Goal: Transaction & Acquisition: Subscribe to service/newsletter

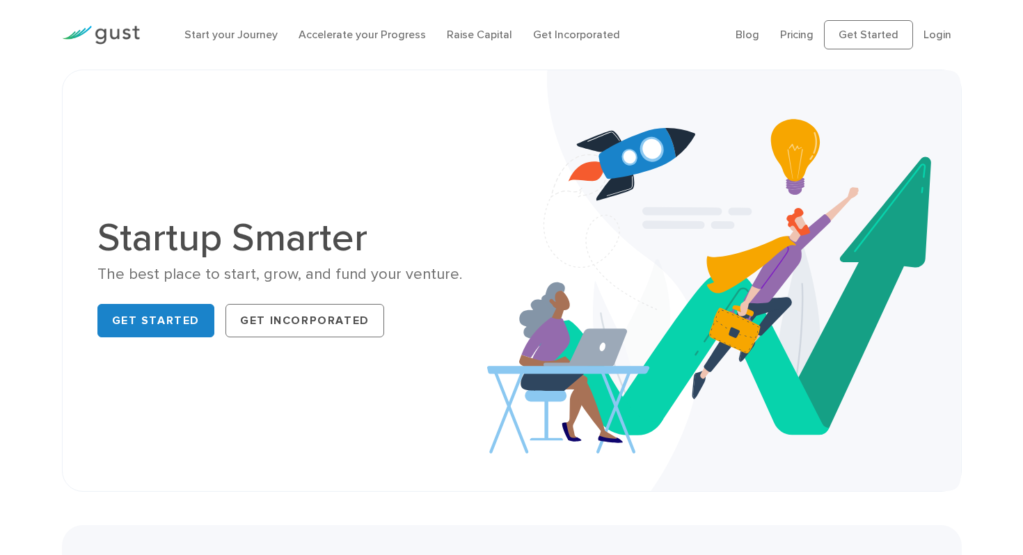
click at [801, 26] on li "Pricing" at bounding box center [796, 34] width 33 height 17
click at [799, 33] on link "Pricing" at bounding box center [796, 34] width 33 height 13
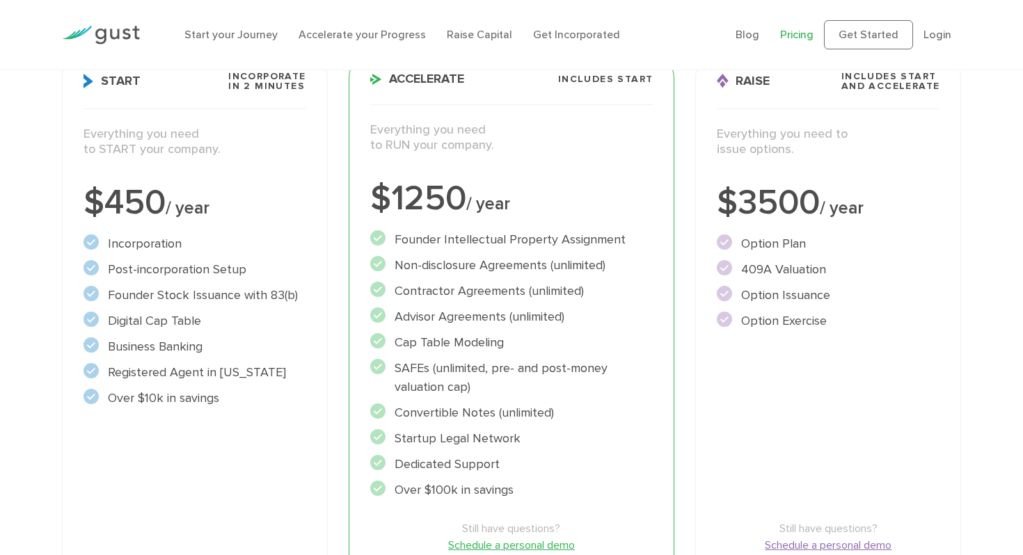
scroll to position [221, 0]
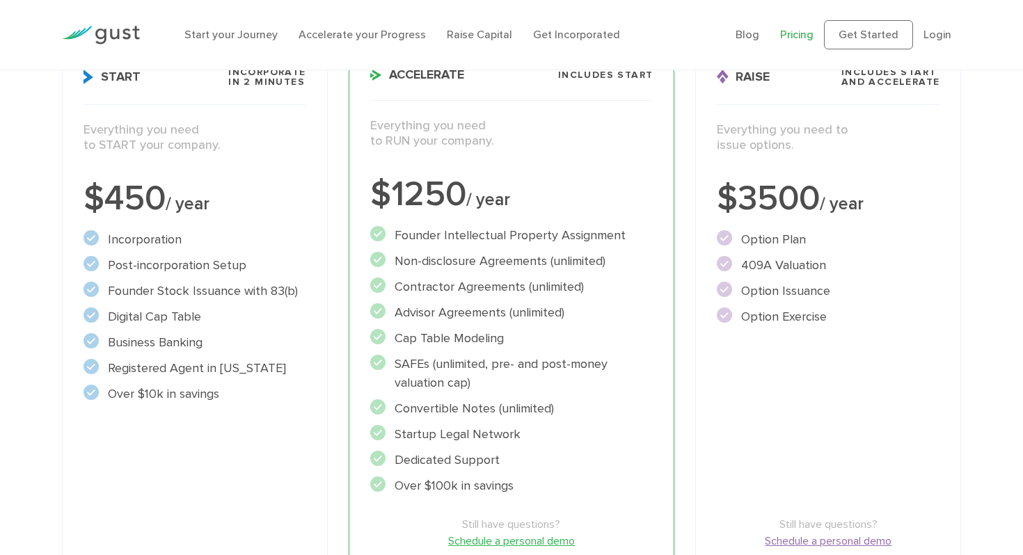
click at [255, 229] on div "Start Incorporate in 2 Minutes Everything you need to START your company. $450 …" at bounding box center [195, 331] width 266 height 570
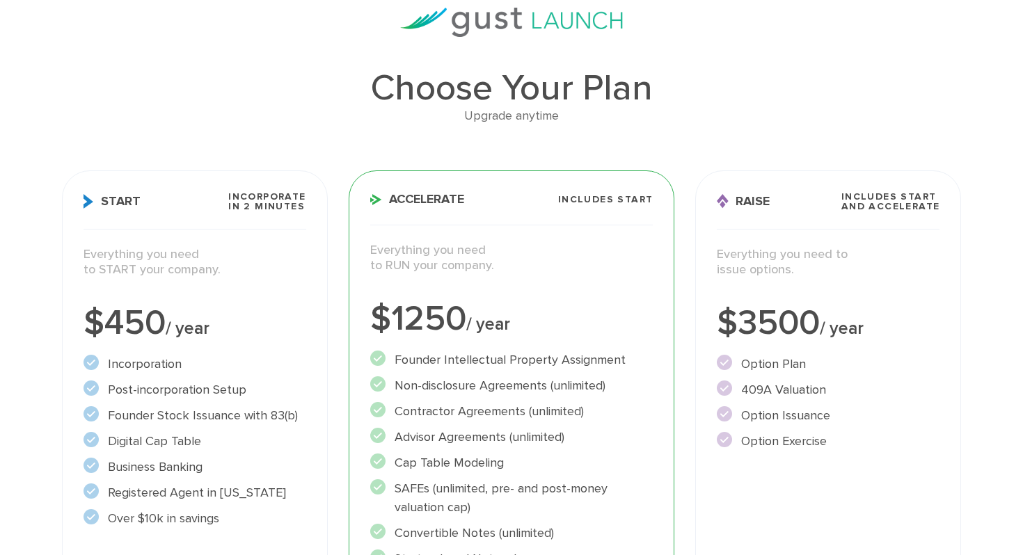
scroll to position [0, 0]
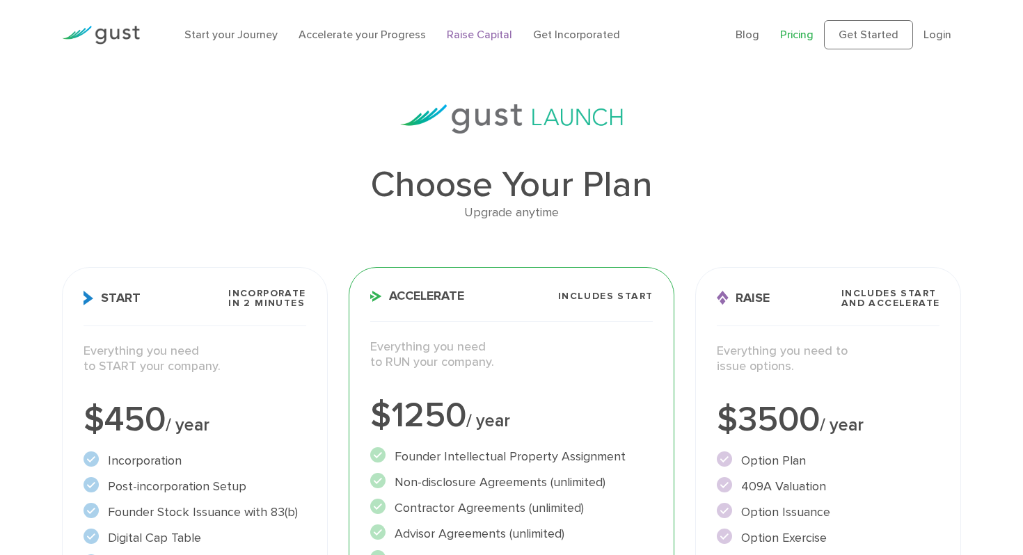
click at [472, 34] on link "Raise Capital" at bounding box center [479, 34] width 65 height 13
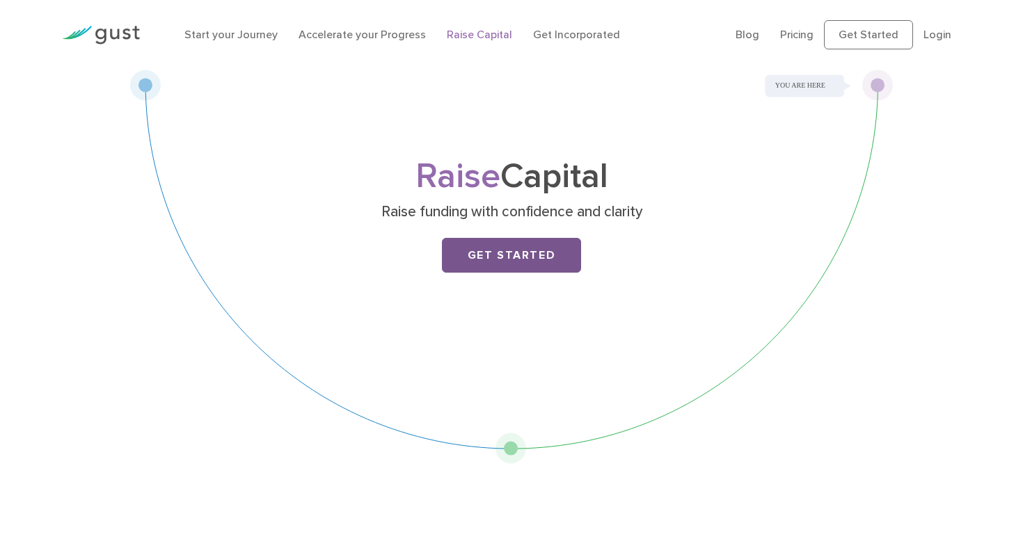
click at [460, 265] on link "Get Started" at bounding box center [511, 255] width 139 height 35
